Goal: Transaction & Acquisition: Purchase product/service

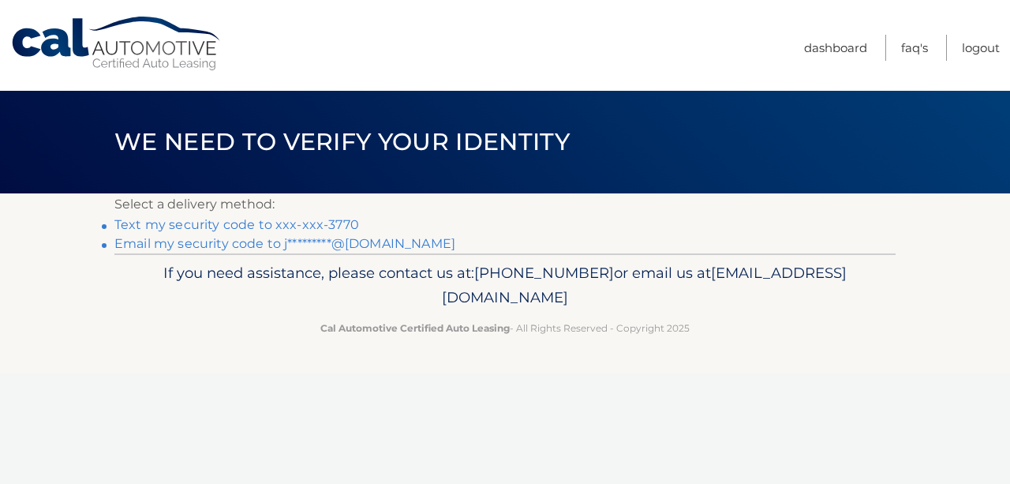
click at [197, 224] on link "Text my security code to xxx-xxx-3770" at bounding box center [236, 224] width 245 height 15
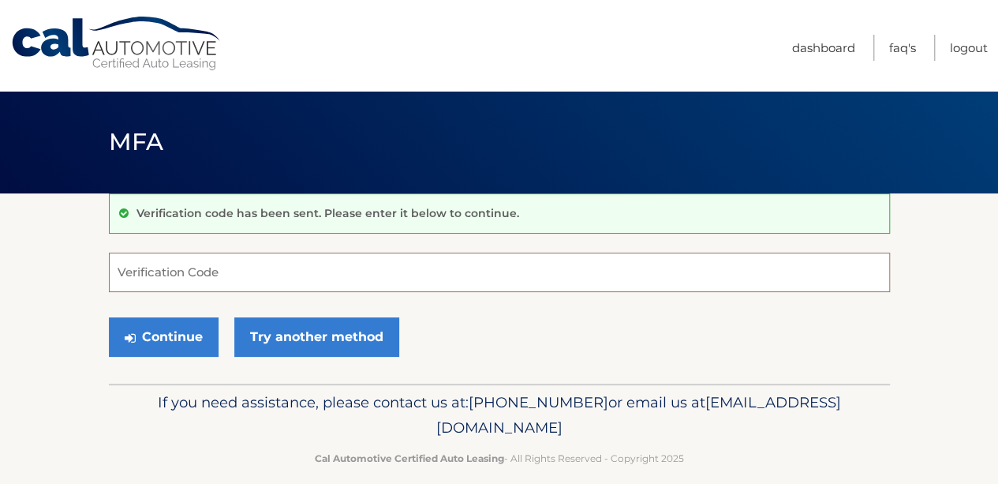
click at [193, 266] on input "Verification Code" at bounding box center [499, 272] width 781 height 39
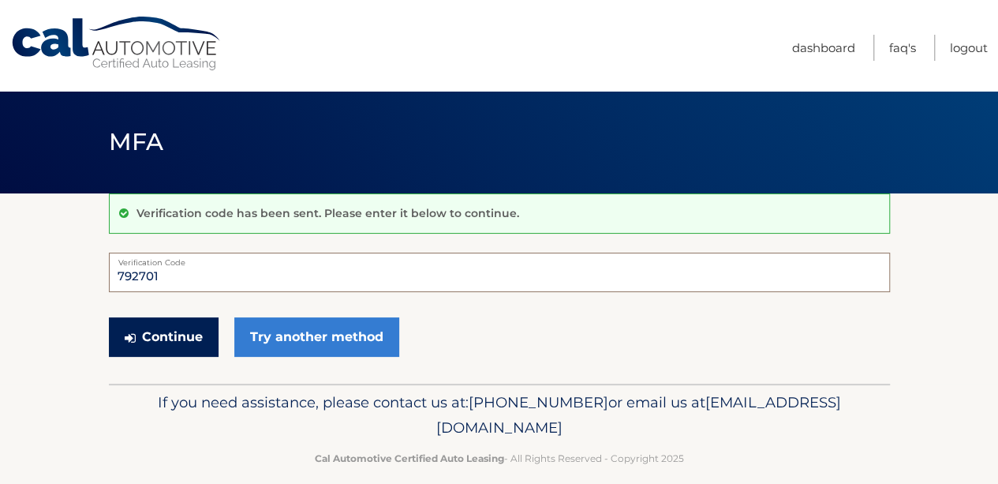
type input "792701"
click at [188, 339] on button "Continue" at bounding box center [164, 336] width 110 height 39
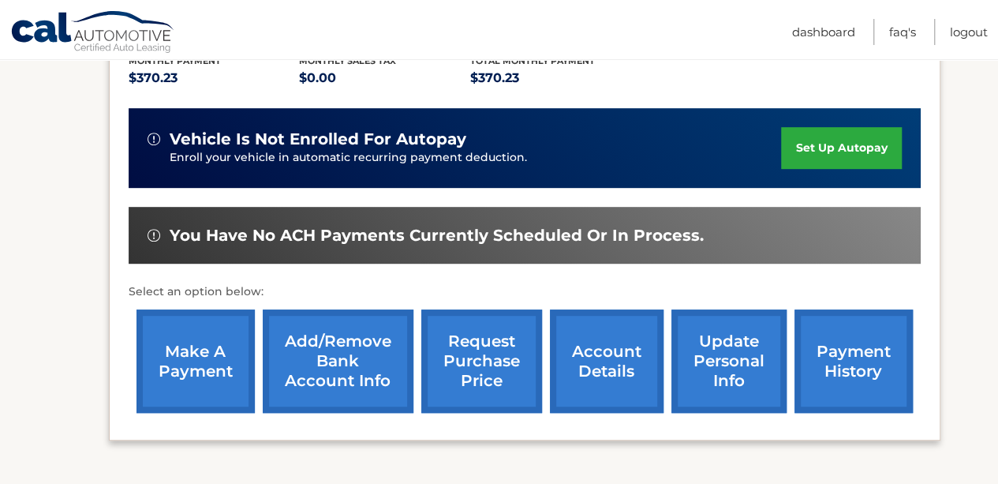
scroll to position [351, 0]
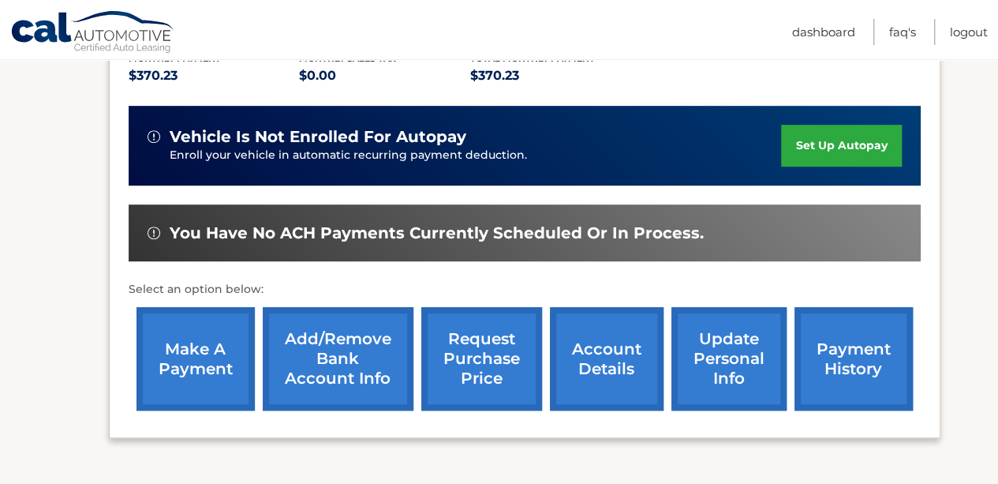
click at [589, 365] on link "account details" at bounding box center [607, 358] width 114 height 103
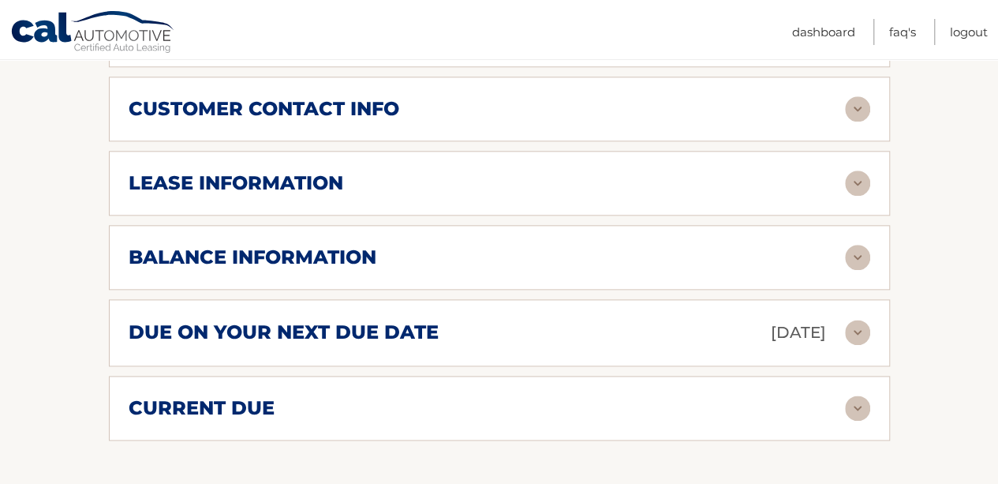
scroll to position [832, 0]
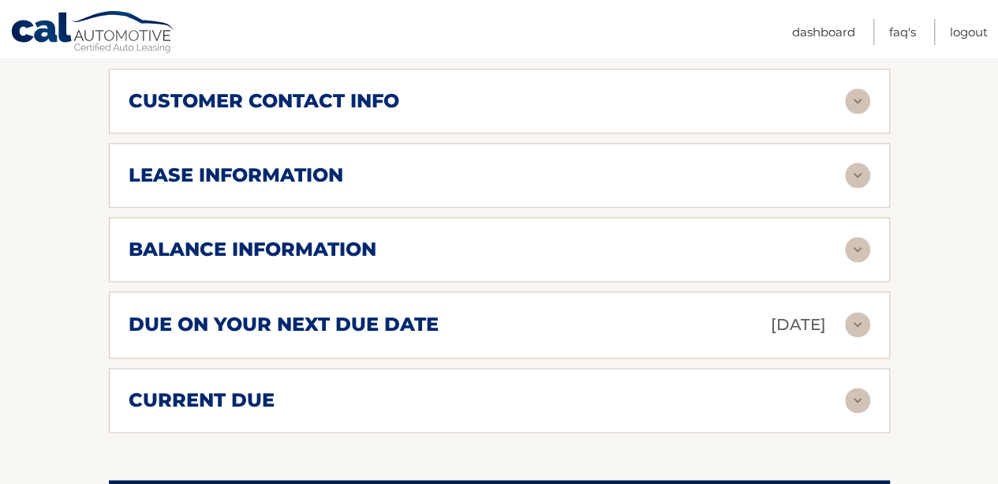
click at [849, 247] on img at bounding box center [857, 249] width 25 height 25
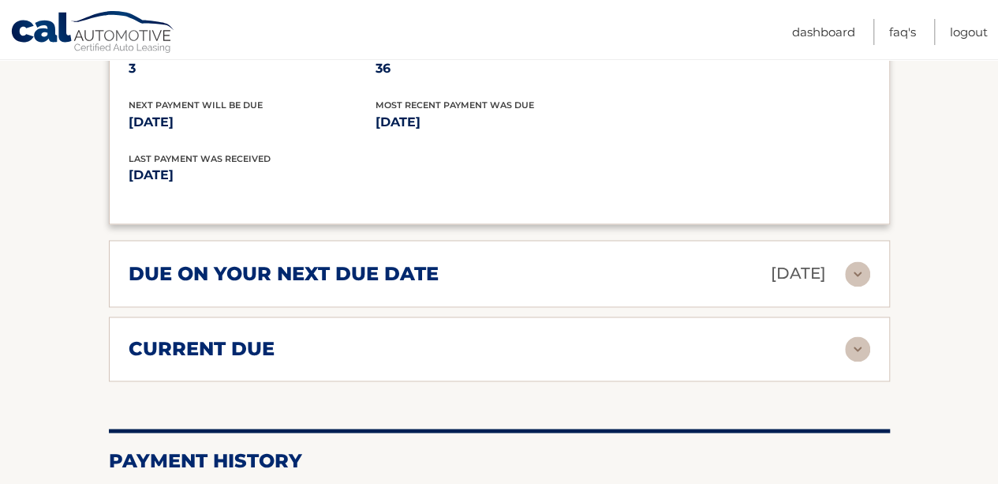
scroll to position [1080, 0]
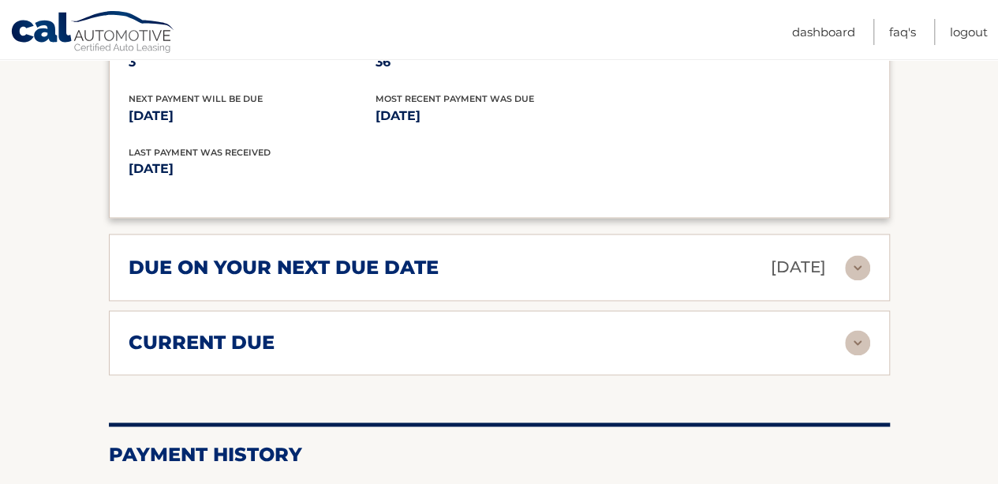
click at [849, 350] on div "current due Late Charges $0.00 Miscelleneous Charges* $0.00 Sales Tax $0.00 pay…" at bounding box center [499, 342] width 781 height 65
click at [854, 336] on img at bounding box center [857, 342] width 25 height 25
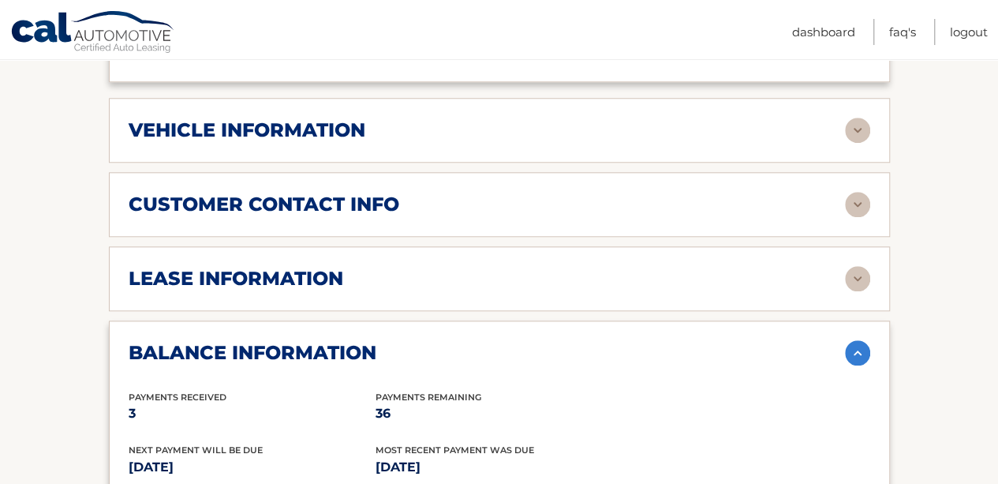
scroll to position [719, 0]
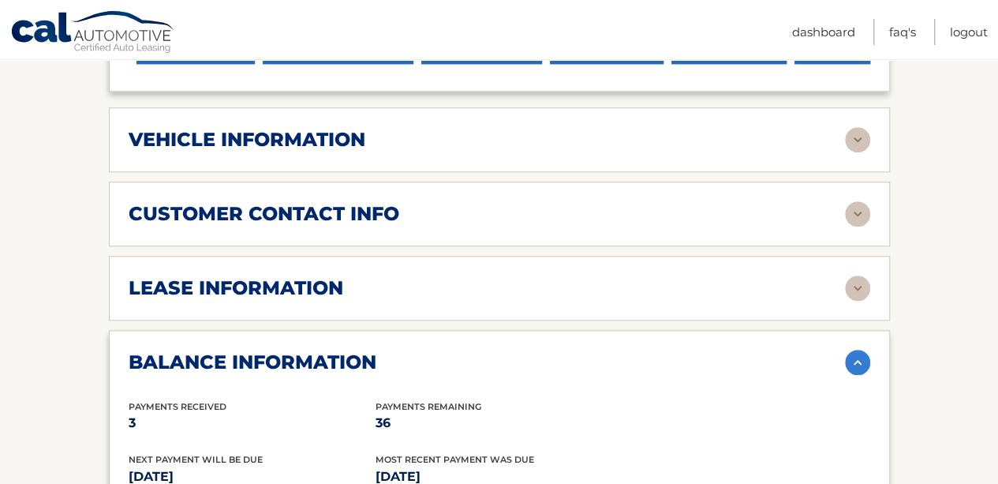
click at [865, 285] on img at bounding box center [857, 287] width 25 height 25
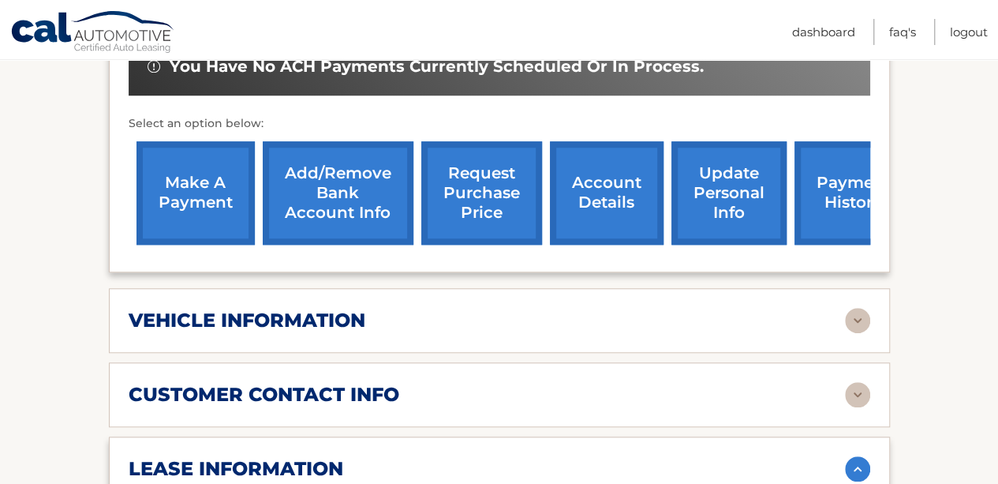
scroll to position [536, 0]
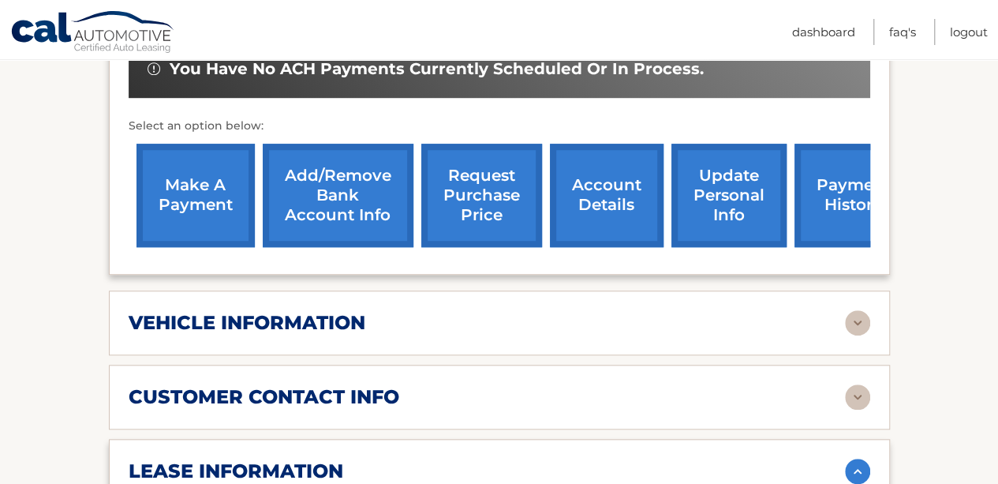
click at [177, 175] on link "make a payment" at bounding box center [196, 195] width 118 height 103
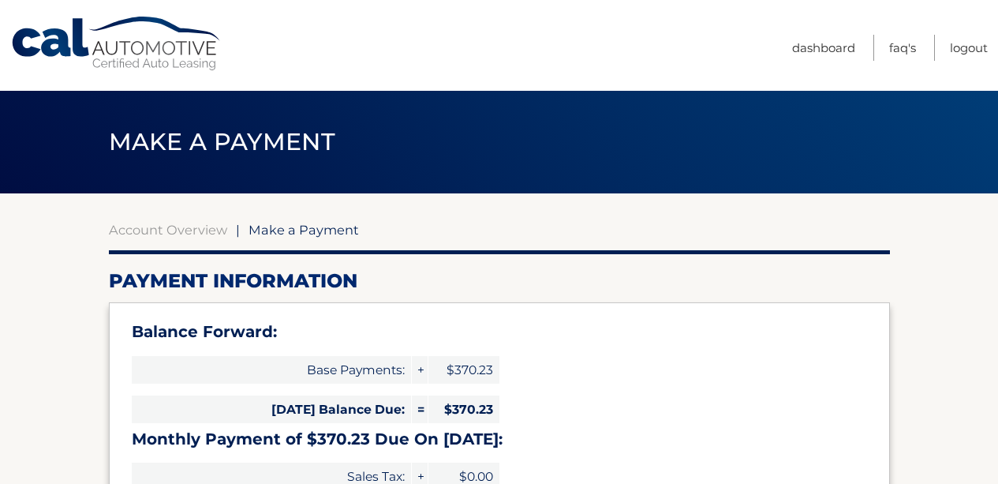
select select "NWM2ZDEzMWItODA3NS00YWI3LTllNzQtYmE2MjRkZDVjYmUw"
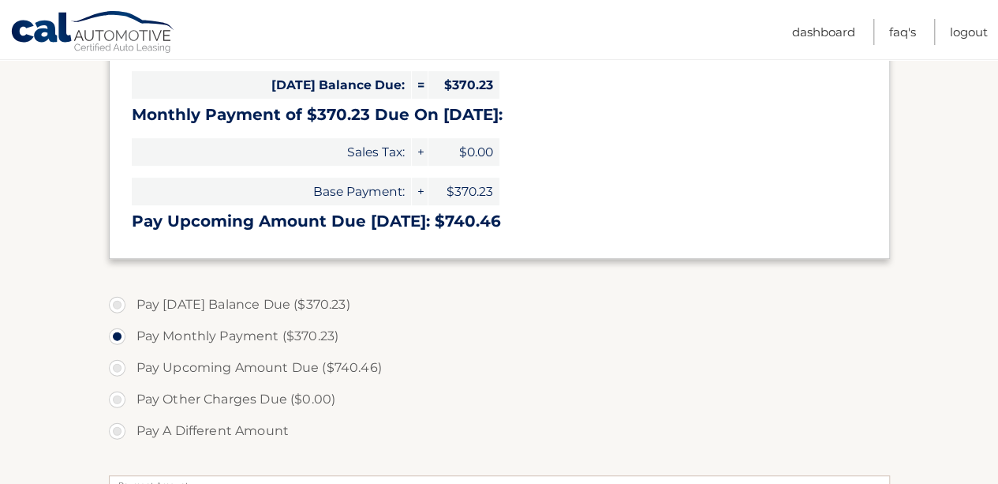
scroll to position [354, 0]
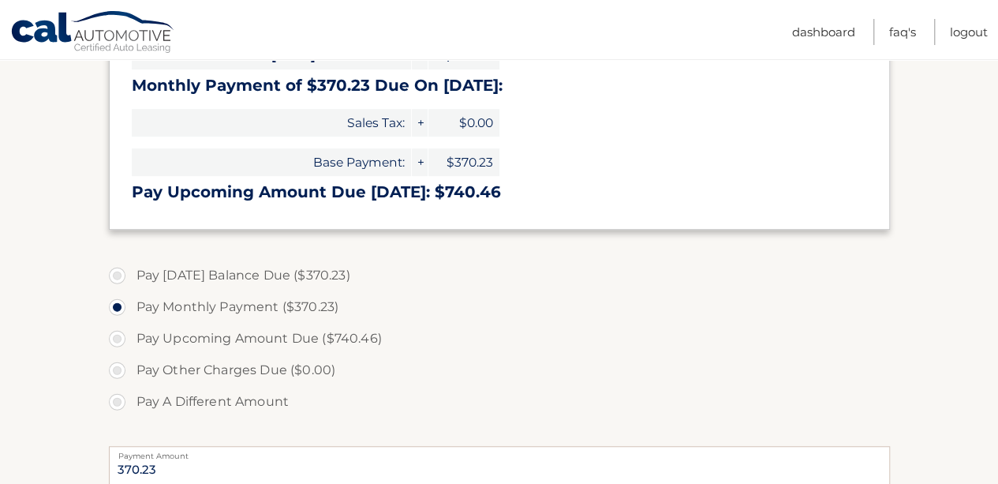
click at [121, 275] on label "Pay [DATE] Balance Due ($370.23)" at bounding box center [499, 276] width 781 height 32
click at [121, 275] on input "Pay [DATE] Balance Due ($370.23)" at bounding box center [123, 272] width 16 height 25
radio input "true"
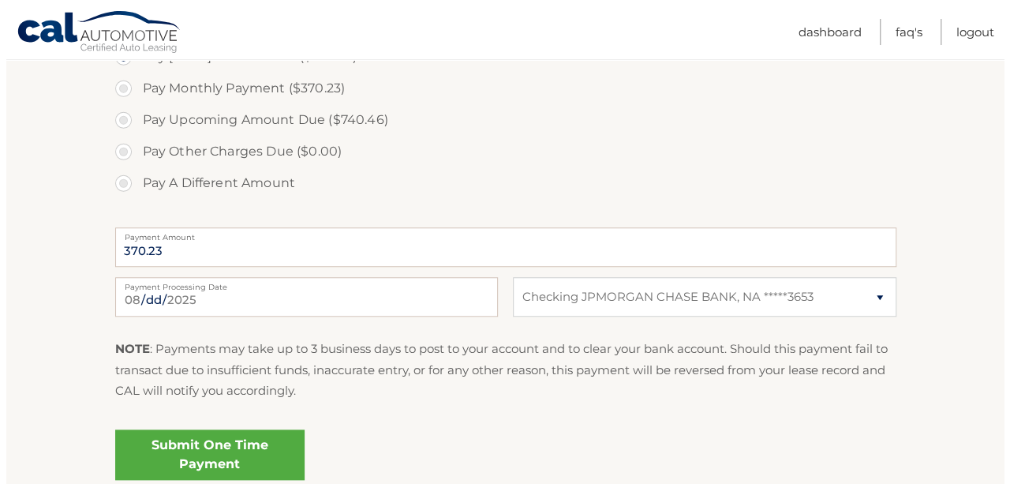
scroll to position [609, 0]
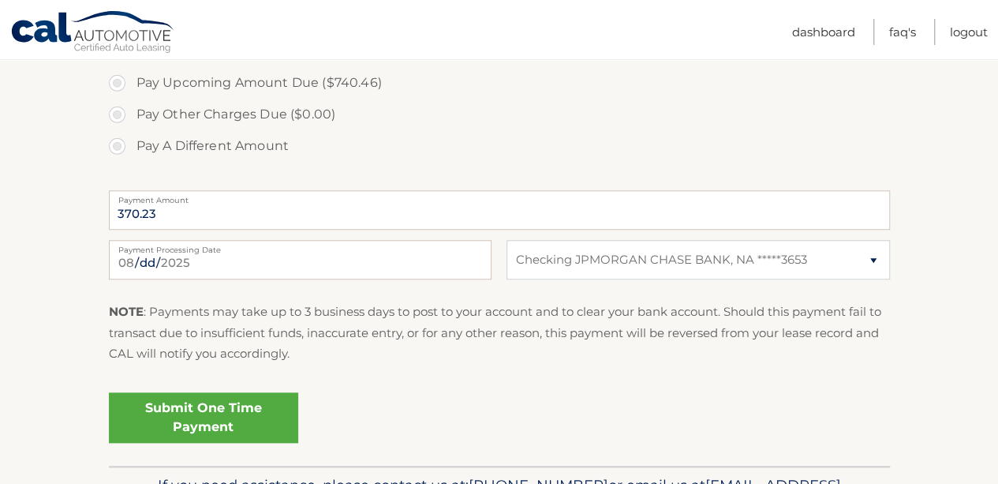
click at [199, 415] on link "Submit One Time Payment" at bounding box center [203, 417] width 189 height 51
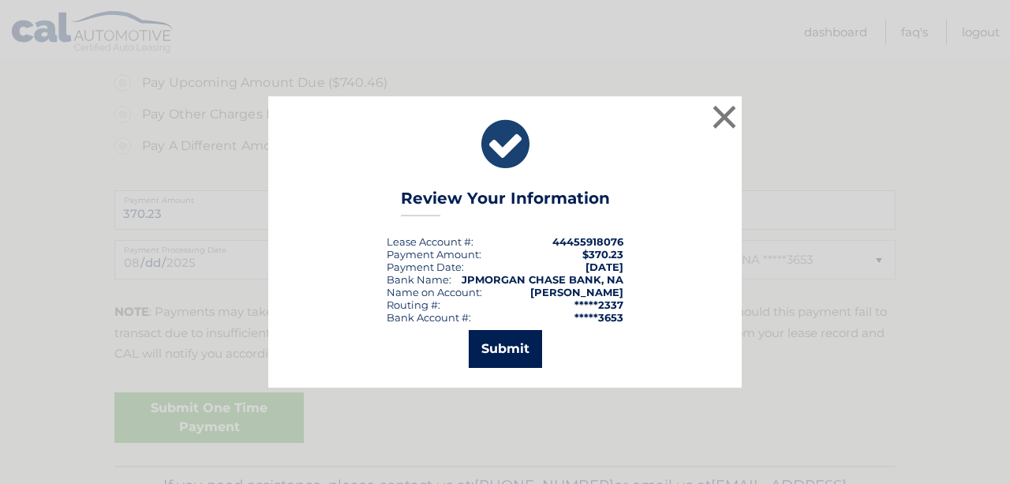
click at [519, 346] on button "Submit" at bounding box center [505, 349] width 73 height 38
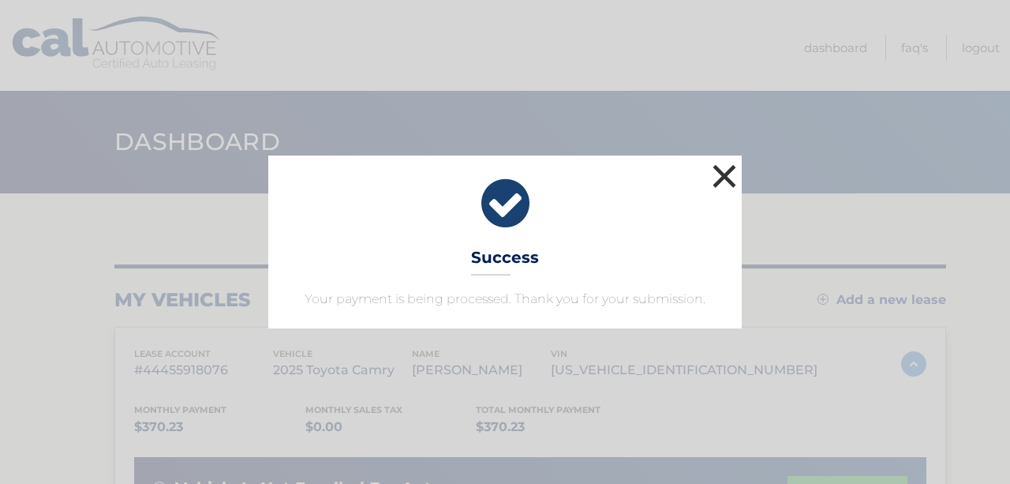
click at [728, 176] on button "×" at bounding box center [725, 176] width 32 height 32
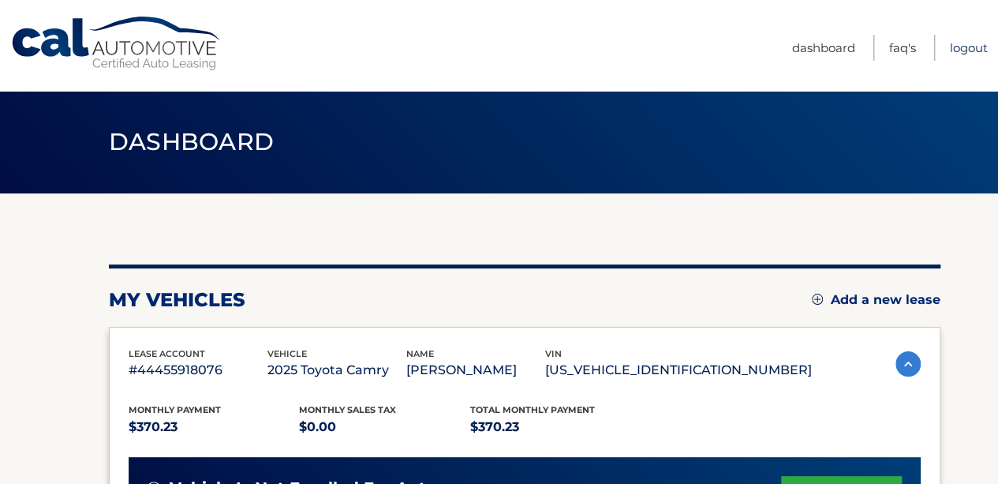
click at [963, 48] on link "Logout" at bounding box center [969, 48] width 38 height 26
